Goal: Book appointment/travel/reservation

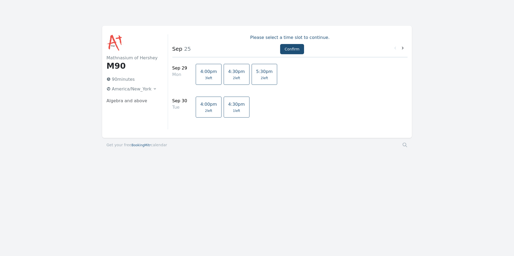
click at [261, 79] on span "2 left" at bounding box center [264, 78] width 7 height 4
click at [255, 75] on link "5:30pm 2 left" at bounding box center [265, 74] width 26 height 21
click at [261, 76] on span "2 left" at bounding box center [264, 78] width 7 height 4
click at [233, 78] on span "2 left" at bounding box center [236, 78] width 7 height 4
click at [261, 76] on span "2 left" at bounding box center [264, 78] width 7 height 4
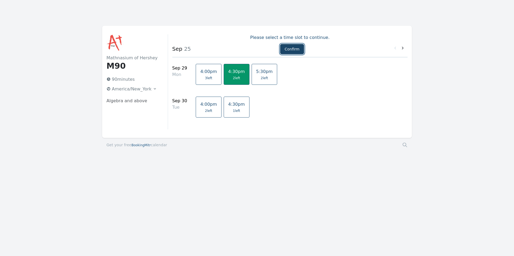
click at [290, 49] on button "Confirm" at bounding box center [292, 49] width 24 height 10
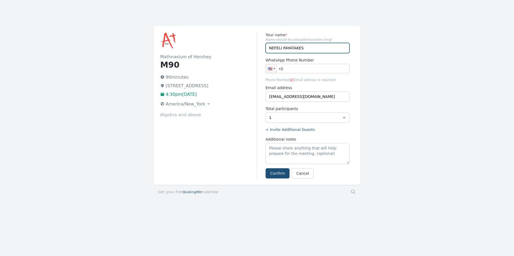
click at [281, 48] on input "NEFELI PAYATAKES" at bounding box center [308, 48] width 84 height 10
type input "[PERSON_NAME] & [PERSON_NAME]"
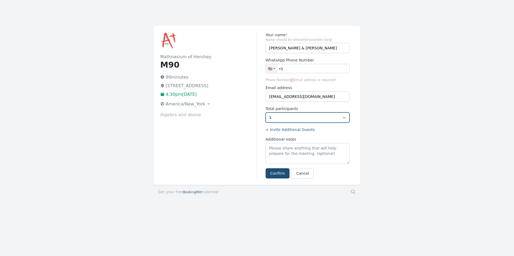
click at [345, 118] on select "1 2" at bounding box center [308, 118] width 84 height 10
select select "2"
click at [266, 113] on select "1 2" at bounding box center [308, 118] width 84 height 10
click at [306, 175] on link "Cancel" at bounding box center [303, 174] width 22 height 10
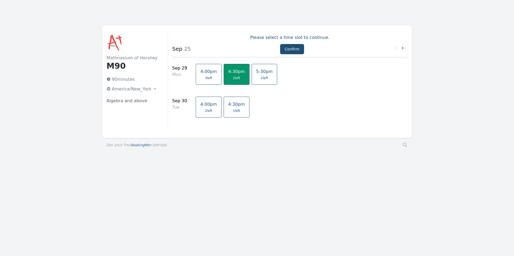
click at [256, 71] on span "5:30pm" at bounding box center [264, 71] width 17 height 5
click at [228, 74] on span "4:30pm" at bounding box center [236, 71] width 17 height 5
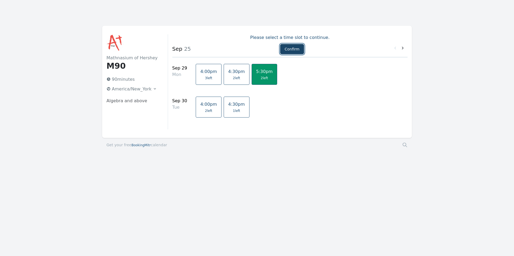
click at [287, 51] on button "Confirm" at bounding box center [292, 49] width 24 height 10
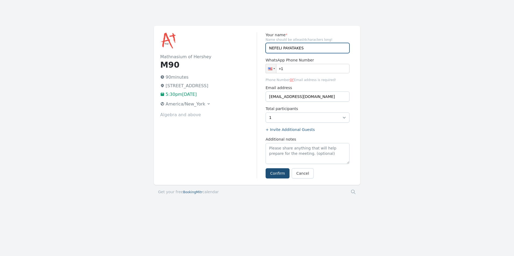
click at [281, 48] on input "NEFELI PAYATAKES" at bounding box center [308, 48] width 84 height 10
type input "NEFELI & ARIADNE PAYATAKES"
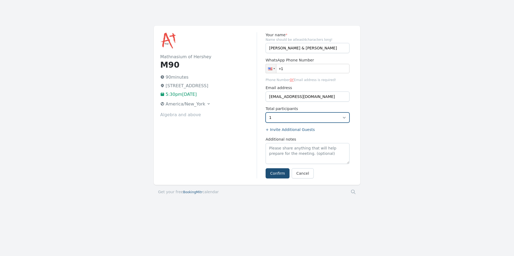
click at [342, 117] on select "1 2" at bounding box center [308, 118] width 84 height 10
select select "2"
click at [266, 113] on select "1 2" at bounding box center [308, 118] width 84 height 10
click at [277, 174] on button "Confirm" at bounding box center [278, 174] width 24 height 10
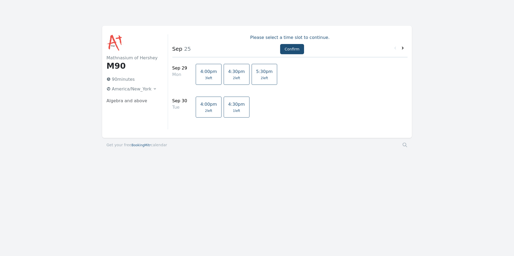
click at [403, 48] on icon at bounding box center [403, 48] width 2 height 3
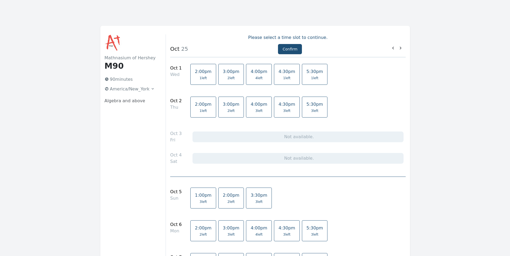
click at [274, 75] on link "4:30pm 1 left" at bounding box center [287, 74] width 26 height 21
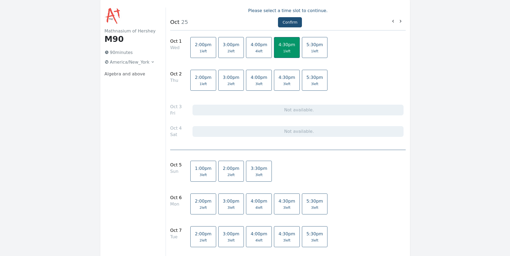
click at [255, 173] on span "3 left" at bounding box center [258, 175] width 7 height 4
click at [278, 47] on span "4:30pm" at bounding box center [286, 44] width 17 height 5
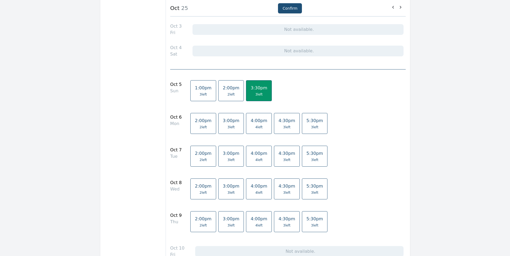
scroll to position [134, 0]
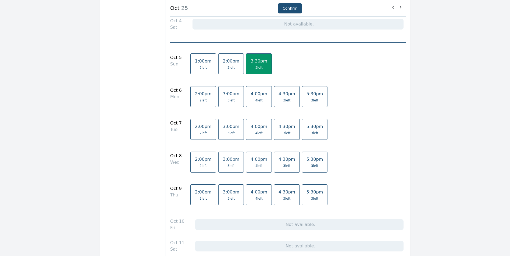
click at [247, 131] on link "4:00pm 4 left" at bounding box center [259, 129] width 26 height 21
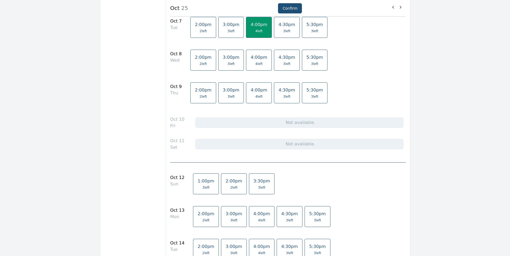
scroll to position [269, 0]
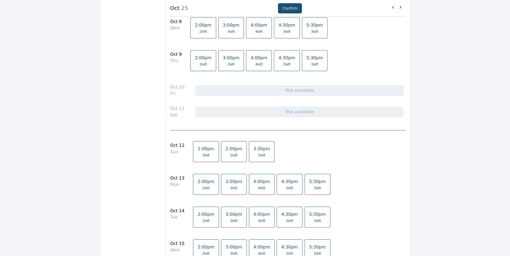
click at [253, 152] on span "3:30pm" at bounding box center [261, 148] width 17 height 5
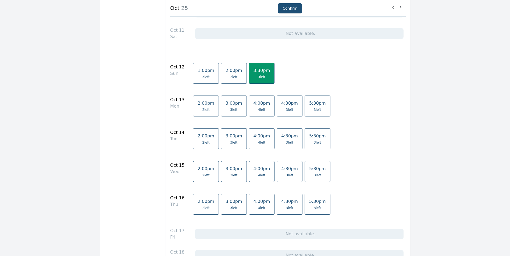
scroll to position [349, 0]
click at [253, 138] on link "4:00pm 4 left" at bounding box center [262, 136] width 26 height 21
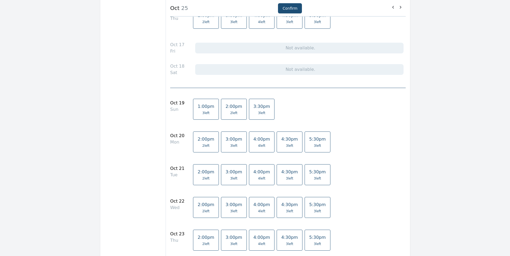
scroll to position [538, 0]
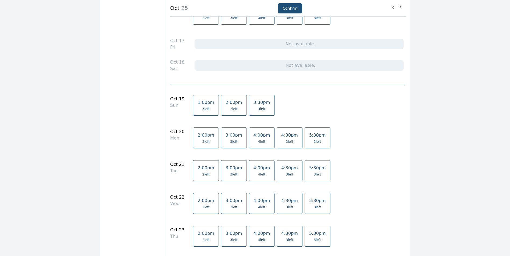
click at [258, 110] on span "3 left" at bounding box center [261, 109] width 7 height 4
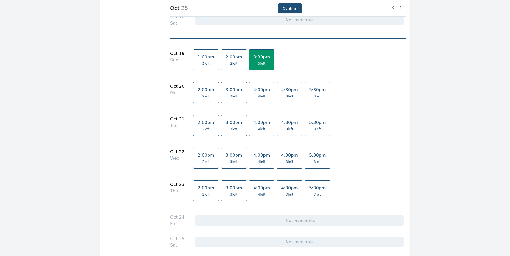
scroll to position [591, 0]
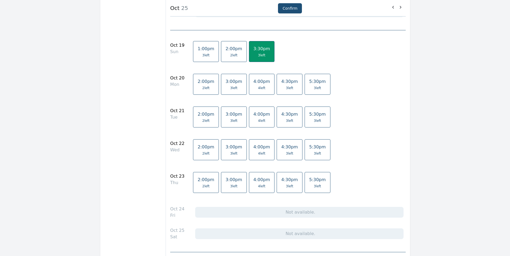
click at [258, 121] on span "4 left" at bounding box center [261, 121] width 7 height 4
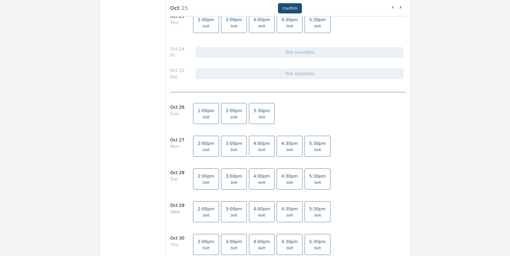
scroll to position [753, 0]
click at [258, 117] on span "3 left" at bounding box center [261, 116] width 7 height 4
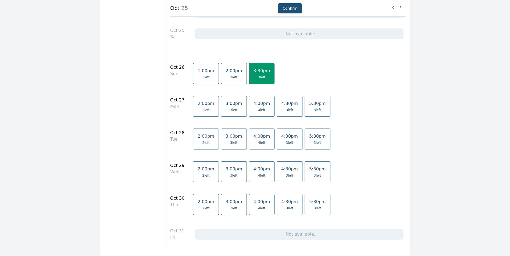
scroll to position [806, 0]
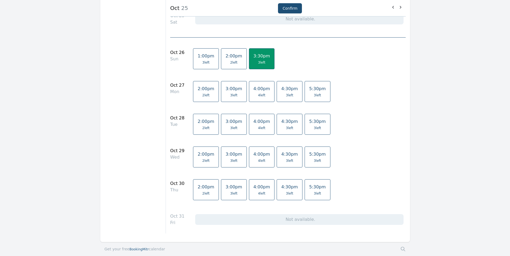
click at [258, 127] on span "4 left" at bounding box center [261, 128] width 7 height 4
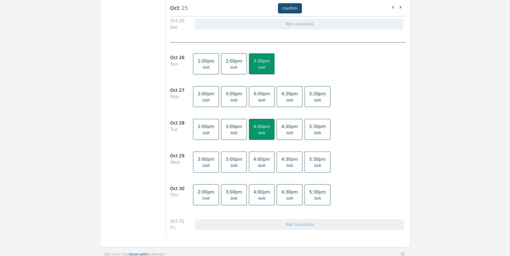
scroll to position [728, 0]
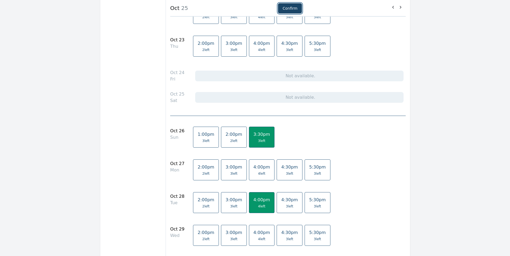
click at [286, 7] on button "Confirm" at bounding box center [290, 8] width 24 height 10
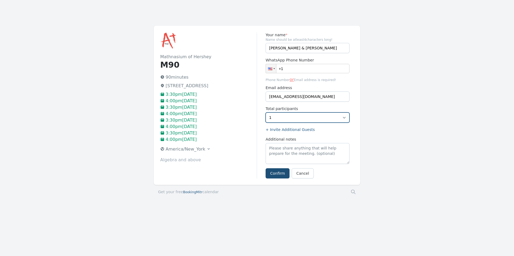
click at [346, 118] on select "1 2 3" at bounding box center [308, 118] width 84 height 10
select select "2"
click at [266, 113] on select "1 2 3" at bounding box center [308, 118] width 84 height 10
click at [277, 174] on button "Confirm" at bounding box center [278, 174] width 24 height 10
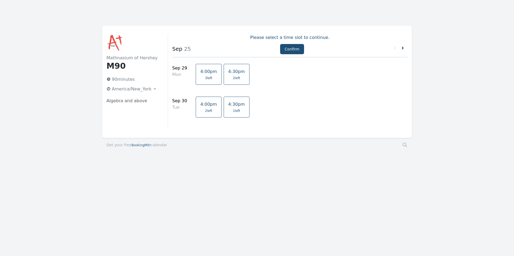
click at [403, 49] on icon at bounding box center [403, 48] width 2 height 3
click at [233, 79] on span "2 left" at bounding box center [236, 78] width 7 height 4
click at [201, 75] on link "4:00pm 3 left" at bounding box center [209, 74] width 26 height 21
click at [233, 84] on link "4:30pm 2 left" at bounding box center [237, 74] width 26 height 21
click at [202, 74] on span "4:00pm" at bounding box center [208, 71] width 17 height 5
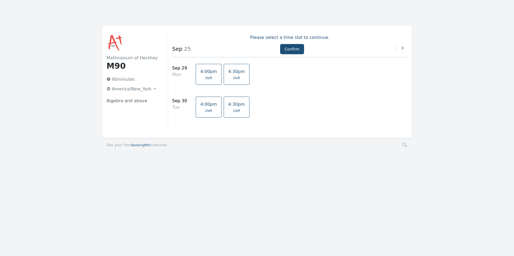
click at [205, 76] on span "3 left" at bounding box center [208, 78] width 7 height 4
click at [200, 76] on link "4:00pm 3 left" at bounding box center [209, 74] width 26 height 21
click at [200, 74] on span "4:00pm" at bounding box center [208, 71] width 17 height 5
click at [289, 48] on button "Confirm" at bounding box center [292, 49] width 24 height 10
select select "2"
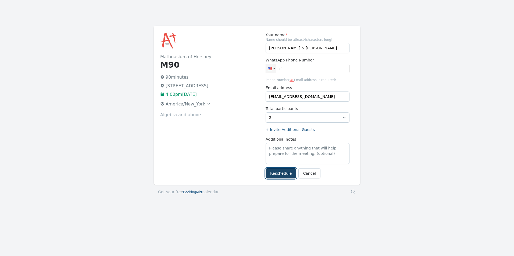
click at [280, 175] on button "Reschedule" at bounding box center [281, 174] width 31 height 10
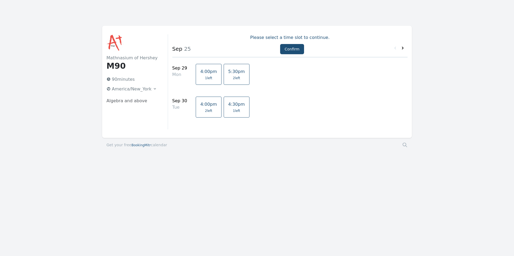
click at [402, 50] on icon at bounding box center [402, 47] width 5 height 5
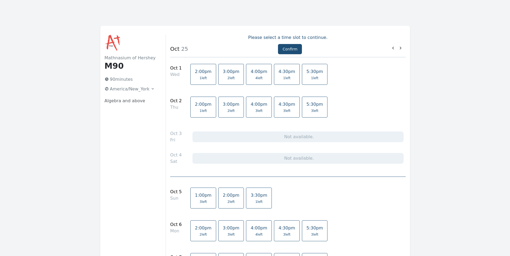
click at [278, 74] on span "4:30pm" at bounding box center [286, 71] width 17 height 5
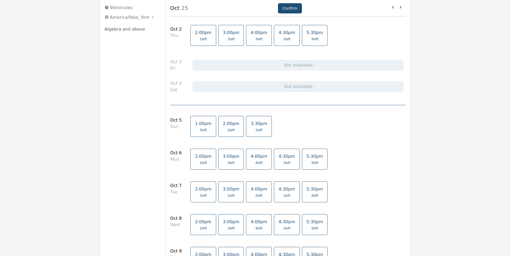
scroll to position [81, 0]
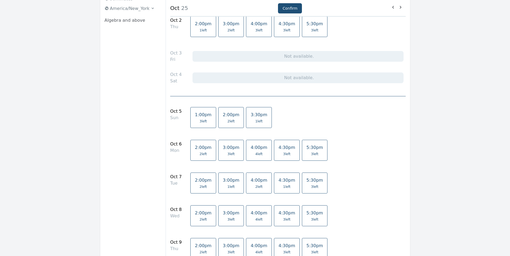
click at [283, 154] on span "3 left" at bounding box center [286, 154] width 7 height 4
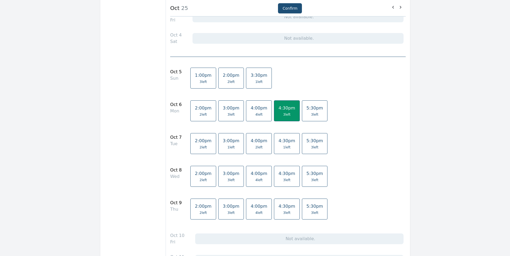
scroll to position [161, 0]
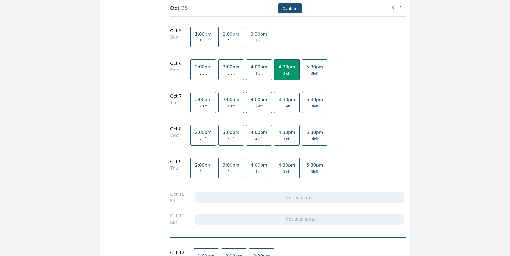
click at [281, 71] on link "4:30pm 3 left" at bounding box center [287, 69] width 26 height 21
click at [283, 137] on span "3 left" at bounding box center [286, 139] width 7 height 4
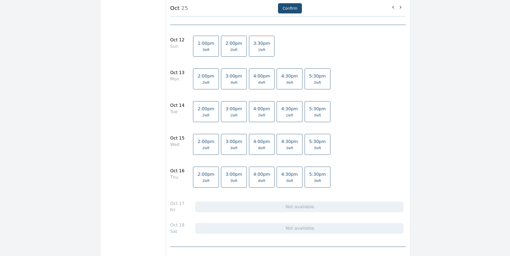
scroll to position [376, 0]
click at [286, 146] on span "3 left" at bounding box center [289, 146] width 7 height 4
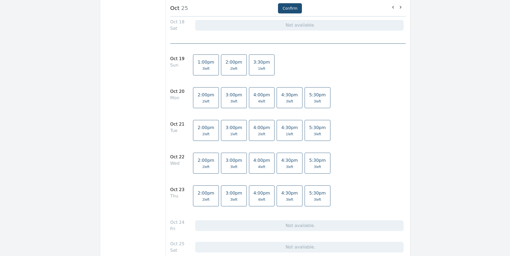
scroll to position [591, 0]
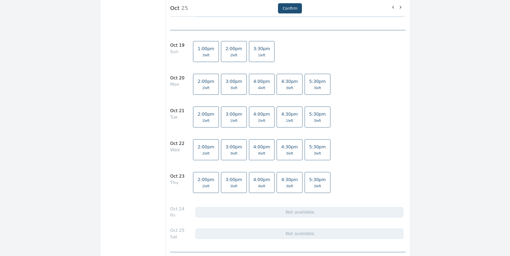
drag, startPoint x: 282, startPoint y: 155, endPoint x: 288, endPoint y: 151, distance: 7.6
click at [288, 151] on link "4:30pm 3 left" at bounding box center [290, 150] width 26 height 21
drag, startPoint x: 288, startPoint y: 151, endPoint x: 276, endPoint y: 149, distance: 12.5
click at [277, 150] on link "4:30pm 3 left" at bounding box center [290, 150] width 26 height 21
click at [281, 149] on span "4:30pm" at bounding box center [289, 147] width 17 height 5
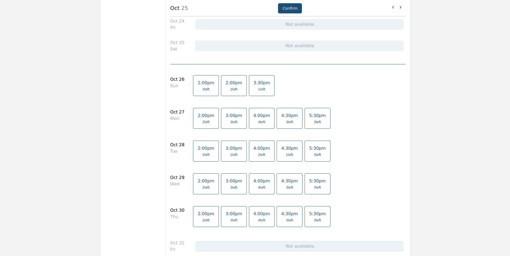
scroll to position [806, 0]
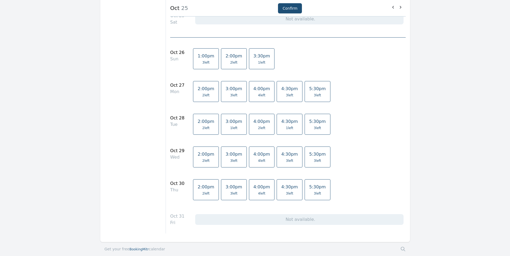
click at [286, 159] on span "3 left" at bounding box center [289, 161] width 7 height 4
click at [291, 9] on button "Confirm" at bounding box center [290, 8] width 24 height 10
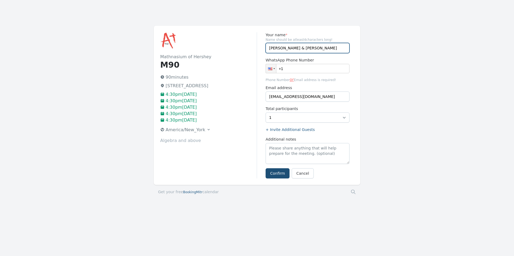
click at [285, 46] on input "NEFELI & ARIADNE PAYATAKES" at bounding box center [308, 48] width 84 height 10
type input "ARIADNE PAYATAKES"
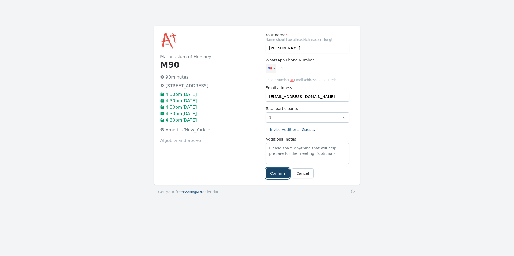
click at [277, 175] on button "Confirm" at bounding box center [278, 174] width 24 height 10
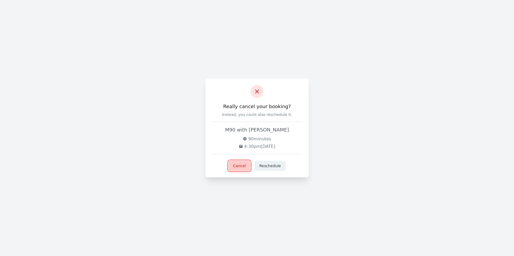
click at [242, 167] on button "Cancel" at bounding box center [239, 166] width 22 height 10
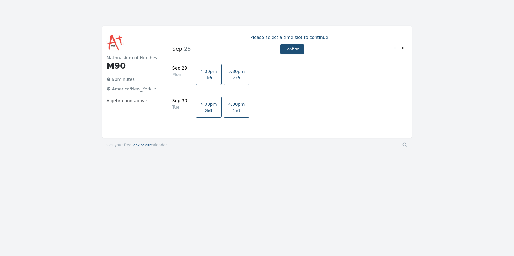
click at [404, 49] on icon at bounding box center [402, 47] width 5 height 5
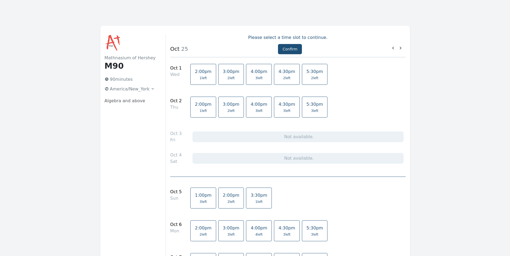
click at [199, 109] on span "1 left" at bounding box center [202, 111] width 7 height 4
click at [227, 112] on span "2 left" at bounding box center [230, 111] width 7 height 4
click at [227, 109] on span "2 left" at bounding box center [230, 111] width 7 height 4
click at [311, 110] on span "3 left" at bounding box center [314, 111] width 7 height 4
